Goal: Task Accomplishment & Management: Understand process/instructions

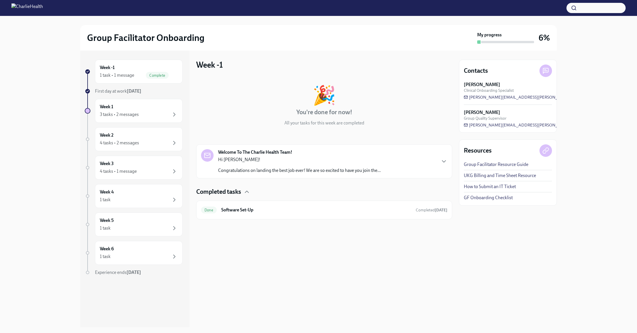
click at [239, 192] on h4 "Completed tasks" at bounding box center [218, 192] width 45 height 9
click at [123, 111] on div "Week 1 3 tasks • 2 messages" at bounding box center [139, 111] width 78 height 14
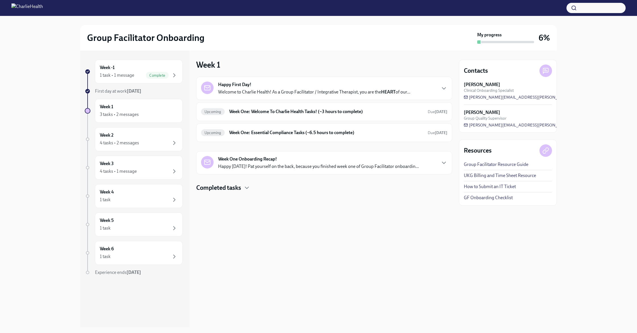
click at [298, 94] on p "Welcome to Charlie Health! As a Group Facilitator / Integrative Therapist, you …" at bounding box center [314, 92] width 192 height 6
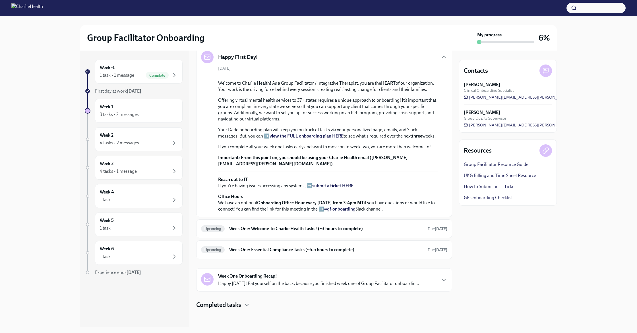
scroll to position [68, 0]
